Goal: Task Accomplishment & Management: Manage account settings

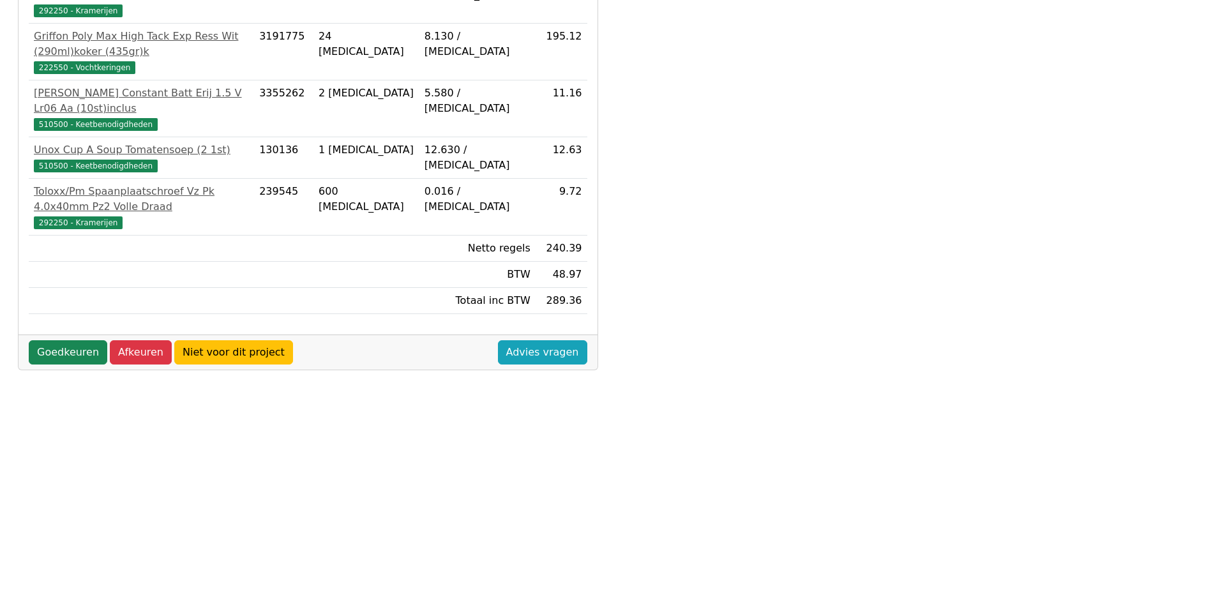
scroll to position [146, 0]
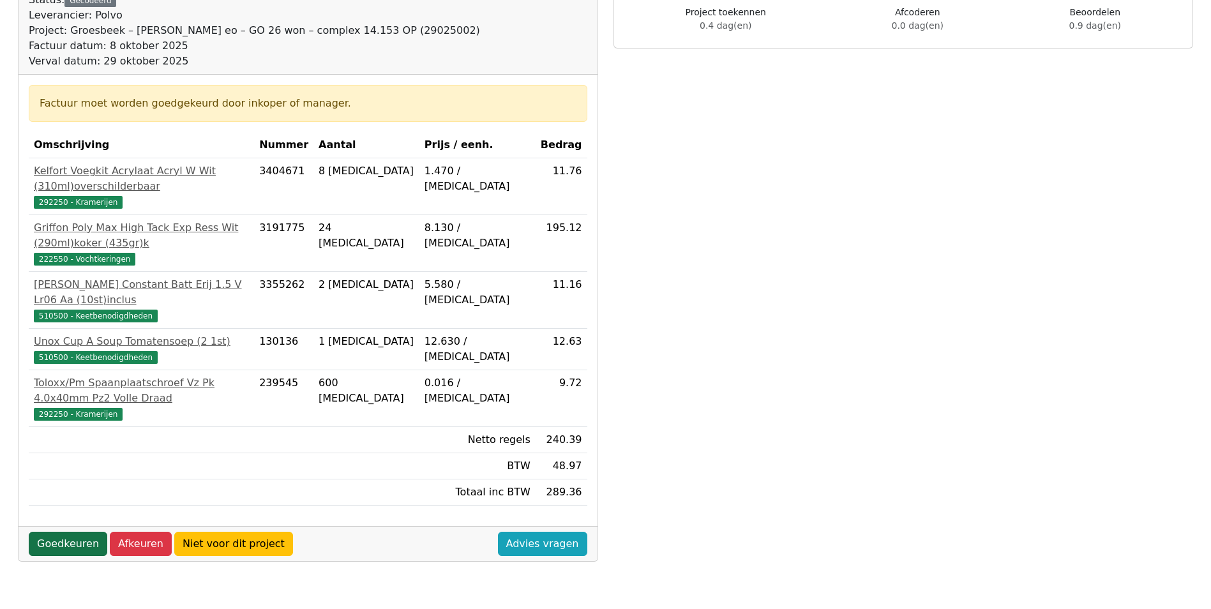
click at [63, 532] on link "Goedkeuren" at bounding box center [68, 544] width 78 height 24
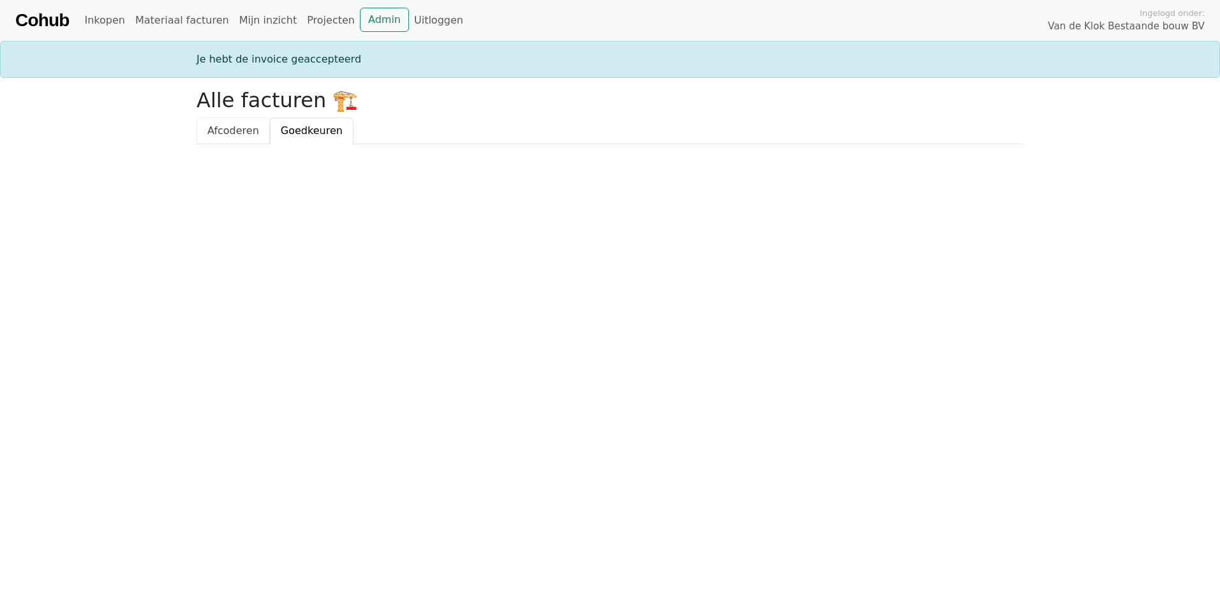
click at [236, 130] on span "Afcoderen" at bounding box center [233, 130] width 52 height 12
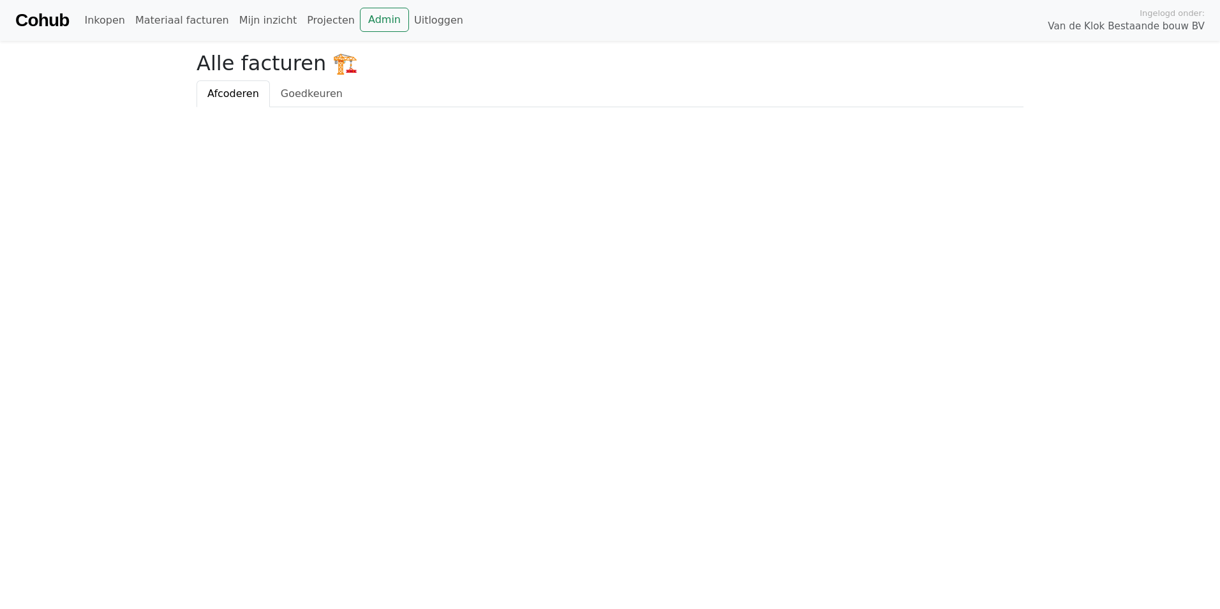
click at [287, 107] on html "Cohub Inkopen Materiaal facturen Mijn inzicht Projecten Admin Uitloggen Ingelog…" at bounding box center [610, 53] width 1220 height 107
click at [294, 98] on span "Goedkeuren" at bounding box center [312, 93] width 62 height 12
click at [238, 96] on span "Afcoderen" at bounding box center [233, 93] width 52 height 12
click at [281, 91] on span "Goedkeuren" at bounding box center [312, 93] width 62 height 12
